Goal: Information Seeking & Learning: Learn about a topic

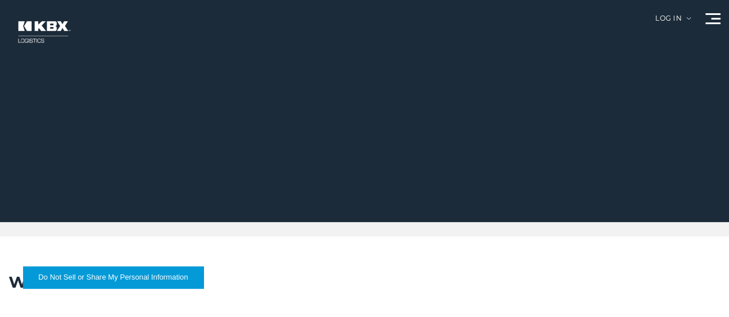
click at [0, 0] on link "Trucking" at bounding box center [0, 0] width 0 height 0
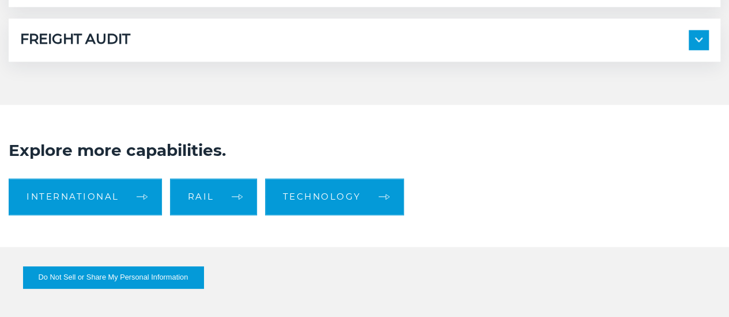
scroll to position [765, 0]
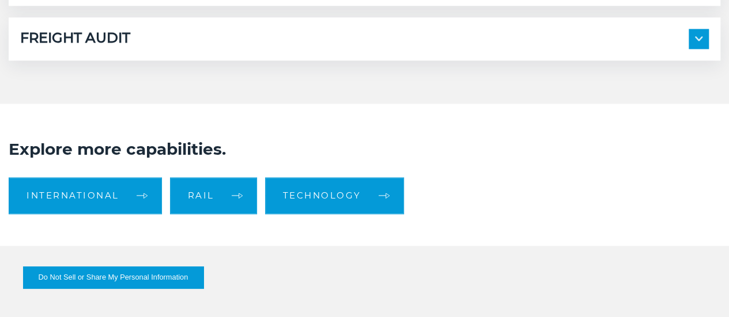
drag, startPoint x: 0, startPoint y: 0, endPoint x: 434, endPoint y: 52, distance: 437.5
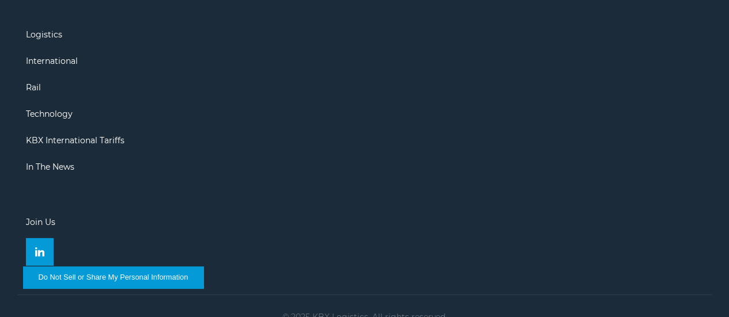
scroll to position [1582, 0]
